Goal: Task Accomplishment & Management: Manage account settings

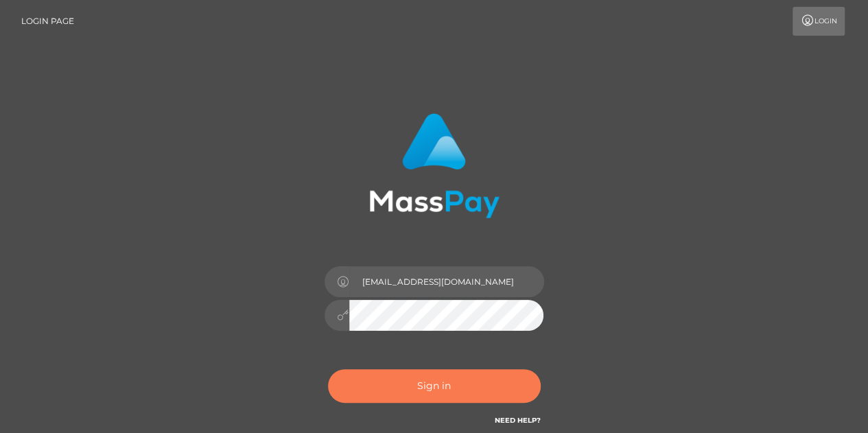
click at [461, 382] on button "Sign in" at bounding box center [434, 386] width 213 height 34
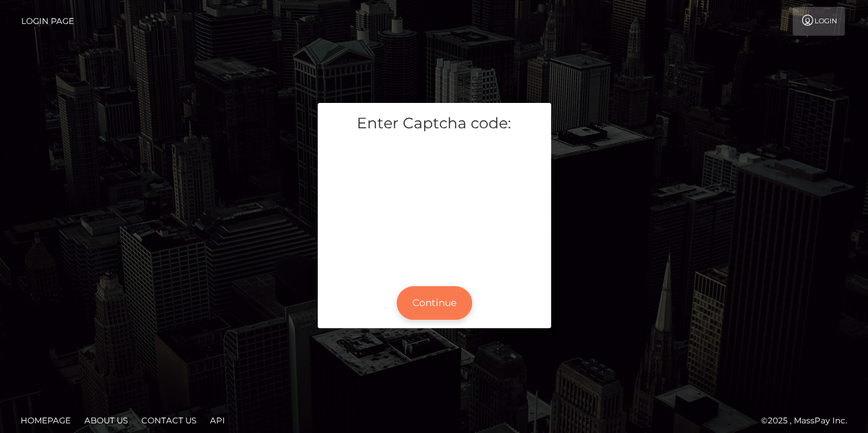
click at [419, 292] on button "Continue" at bounding box center [435, 303] width 76 height 34
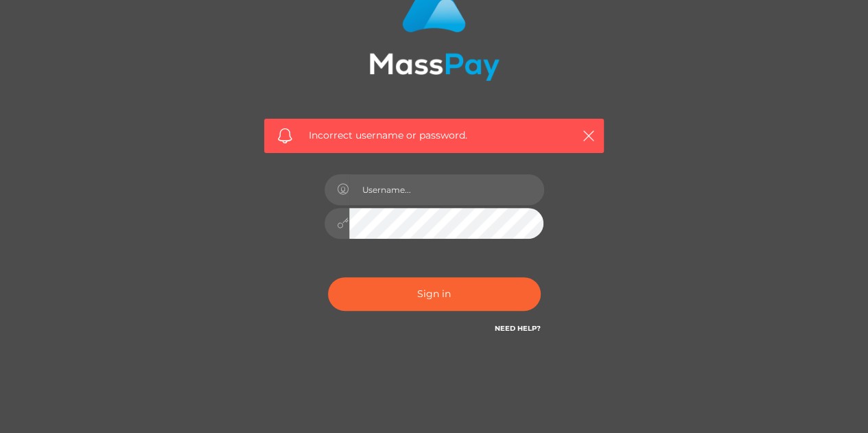
scroll to position [167, 0]
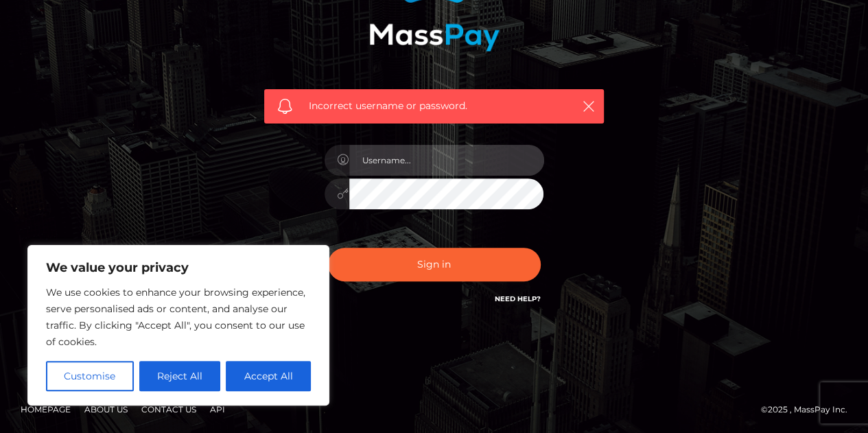
click at [418, 171] on input "text" at bounding box center [446, 160] width 195 height 31
type input "leahmarks119@gmail.com"
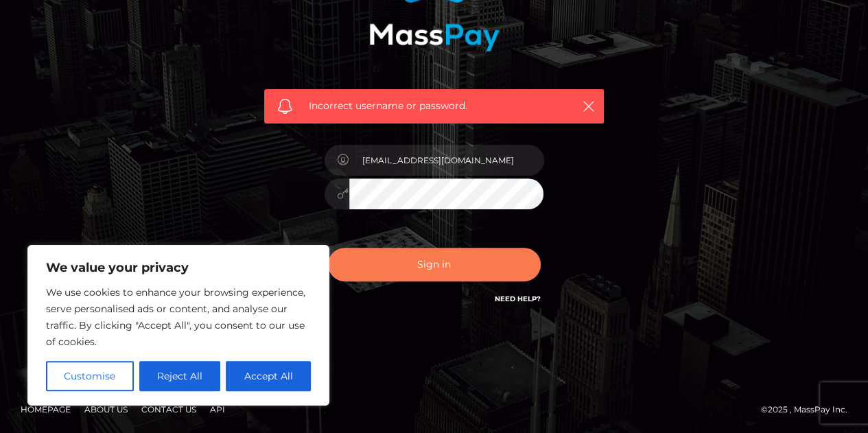
click at [424, 255] on button "Sign in" at bounding box center [434, 265] width 213 height 34
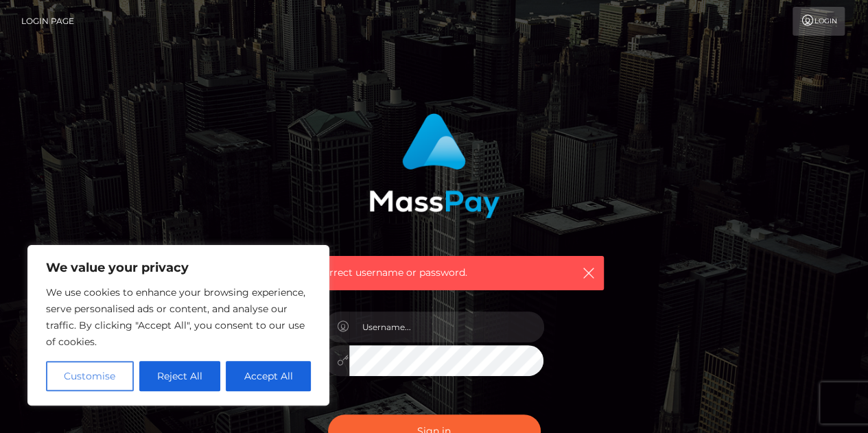
click at [108, 376] on button "Customise" at bounding box center [90, 376] width 88 height 30
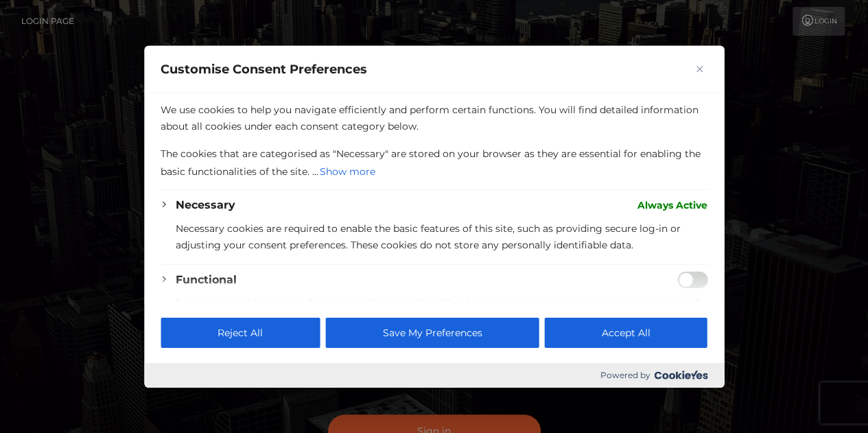
scroll to position [4, 0]
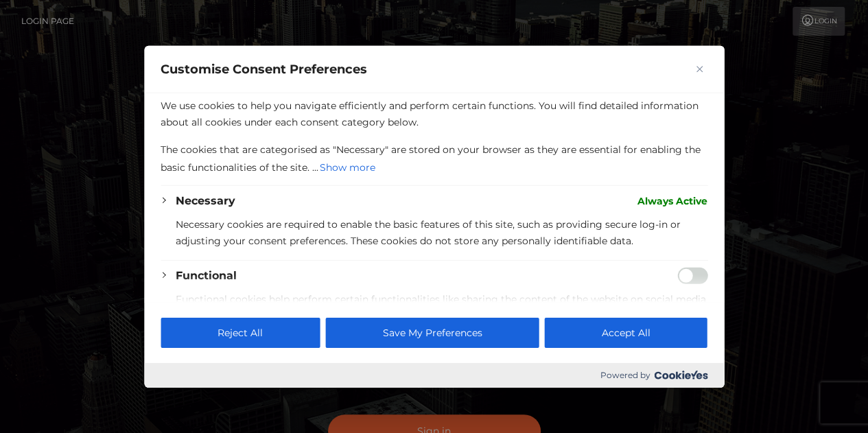
click at [651, 198] on span "Always Active" at bounding box center [673, 200] width 70 height 16
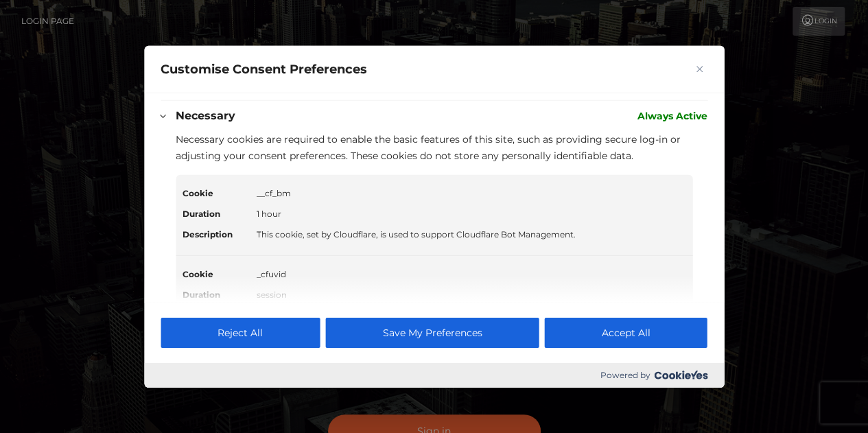
scroll to position [85, 0]
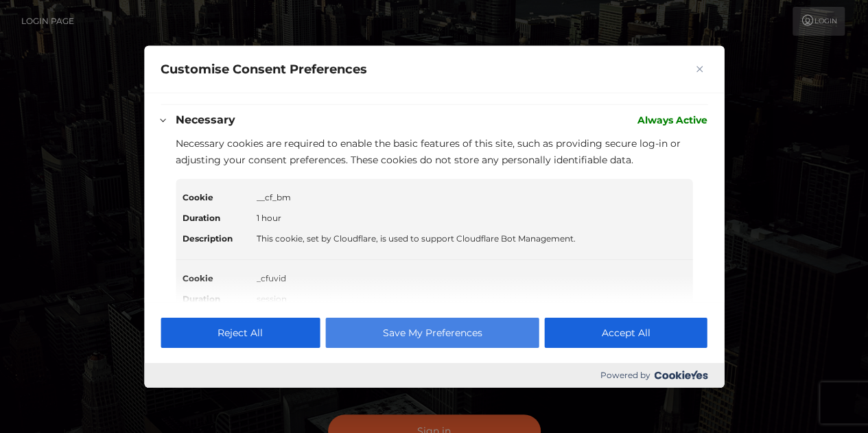
click at [503, 333] on button "Save My Preferences" at bounding box center [432, 333] width 214 height 30
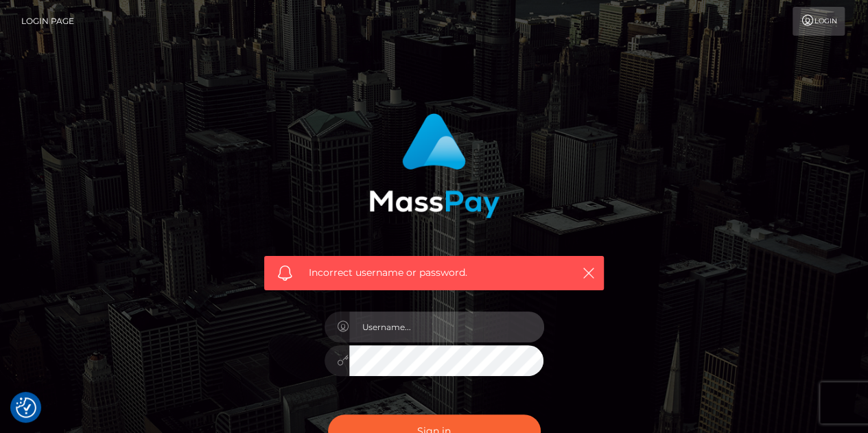
click at [445, 327] on input "text" at bounding box center [446, 327] width 195 height 31
type input "leahmarks119@gmail.com"
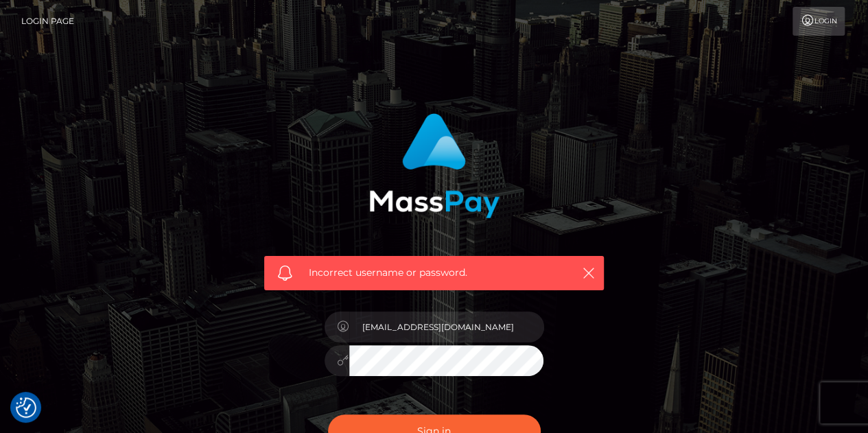
click at [328, 415] on button "Sign in" at bounding box center [434, 432] width 213 height 34
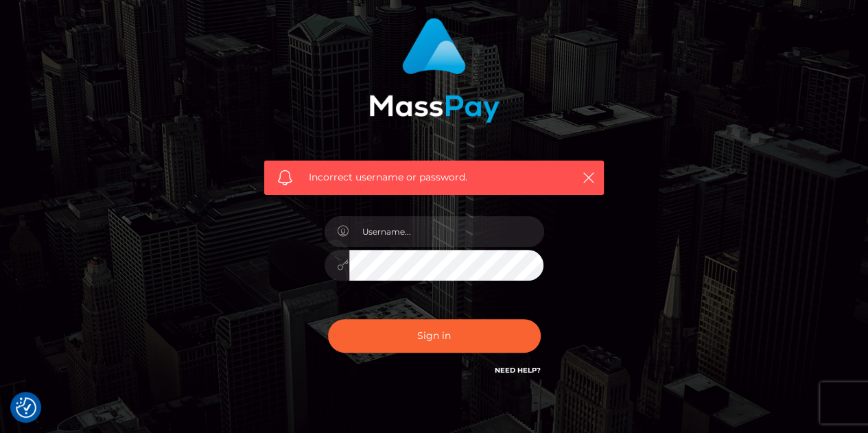
scroll to position [96, 0]
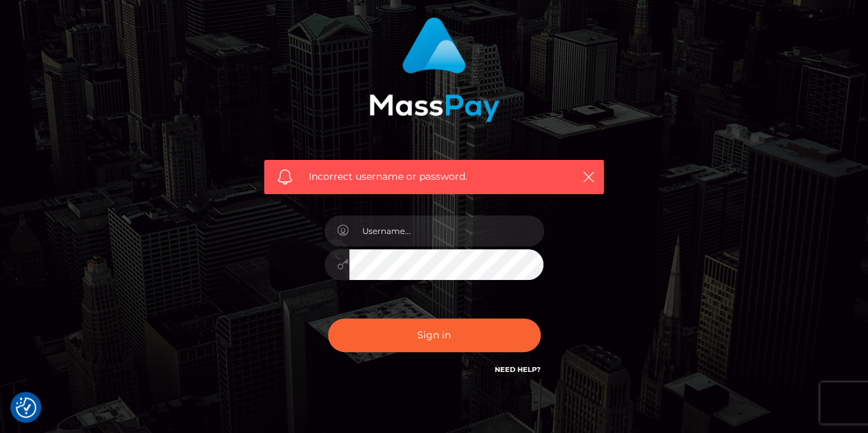
click at [328, 319] on button "Sign in" at bounding box center [434, 336] width 213 height 34
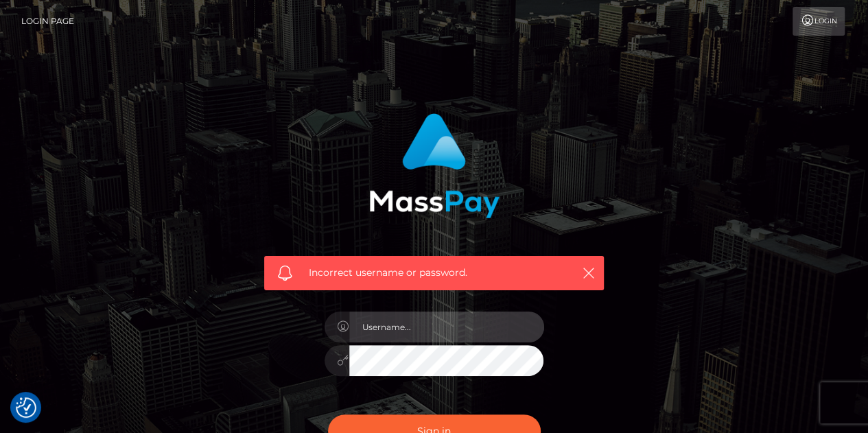
click at [402, 330] on input "text" at bounding box center [446, 327] width 195 height 31
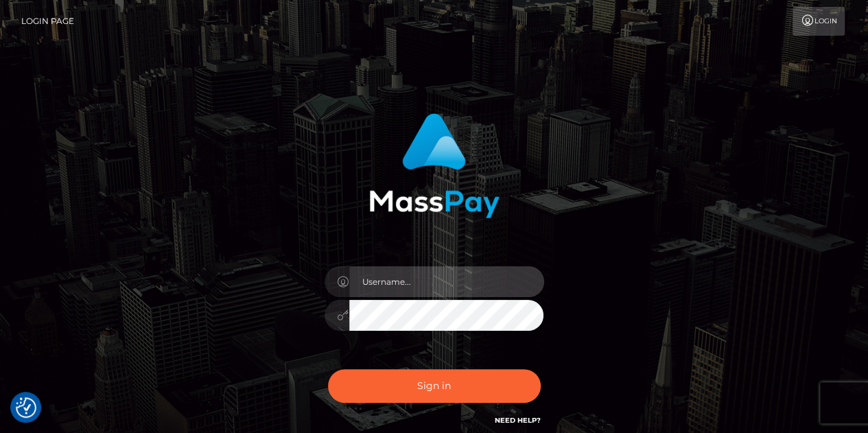
click at [397, 275] on input "text" at bounding box center [446, 281] width 195 height 31
type input "leahmarks119@gmail.com"
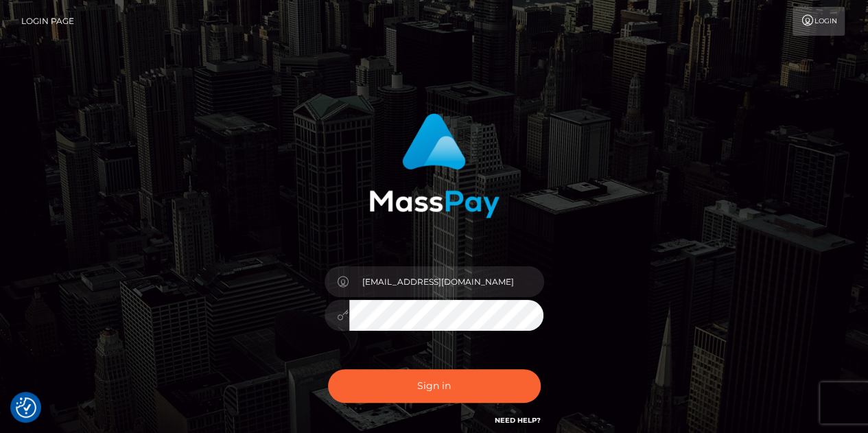
click at [328, 369] on button "Sign in" at bounding box center [434, 386] width 213 height 34
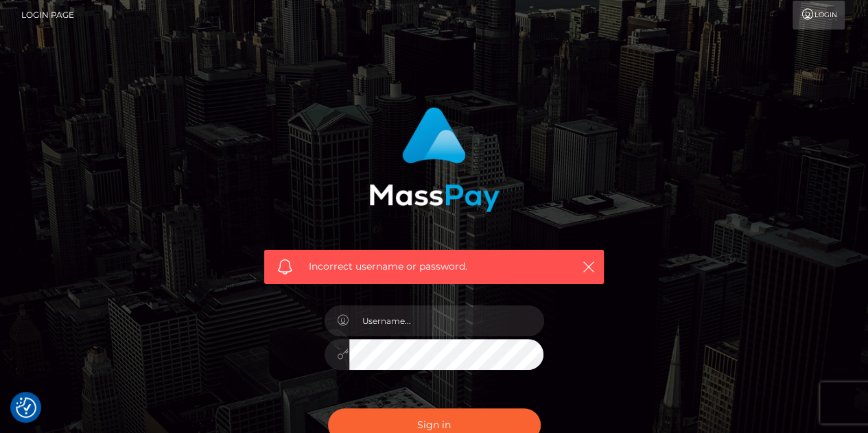
scroll to position [7, 0]
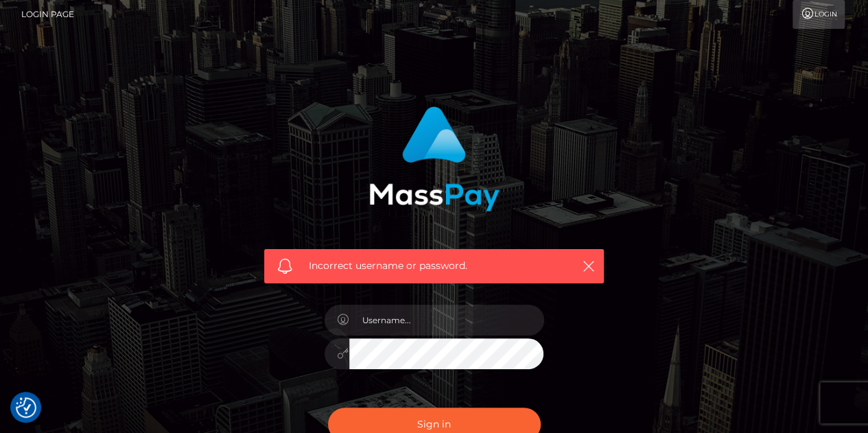
click at [829, 12] on link "Login" at bounding box center [819, 14] width 52 height 29
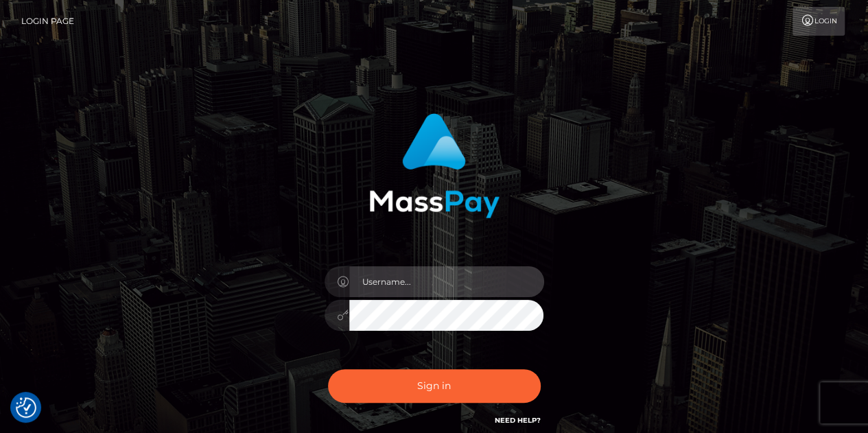
click at [404, 287] on input "text" at bounding box center [446, 281] width 195 height 31
click at [404, 287] on input "[PERSON_NAME]" at bounding box center [446, 281] width 195 height 31
type input "[PERSON_NAME]"
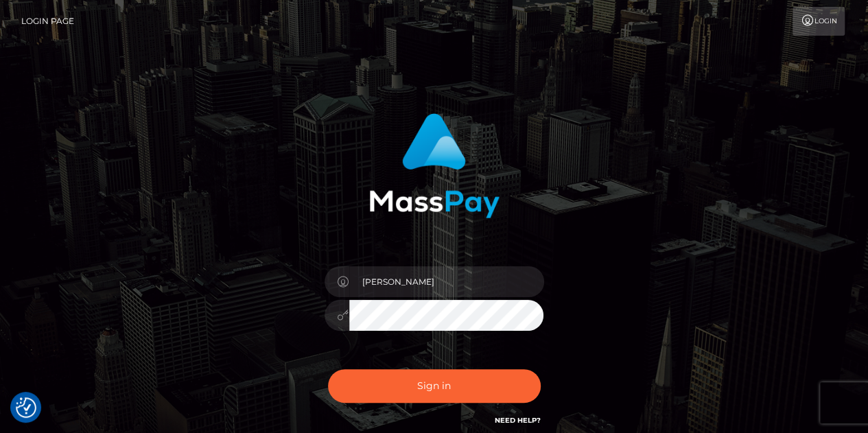
click at [41, 14] on link "Login Page" at bounding box center [47, 21] width 53 height 29
